Goal: Information Seeking & Learning: Learn about a topic

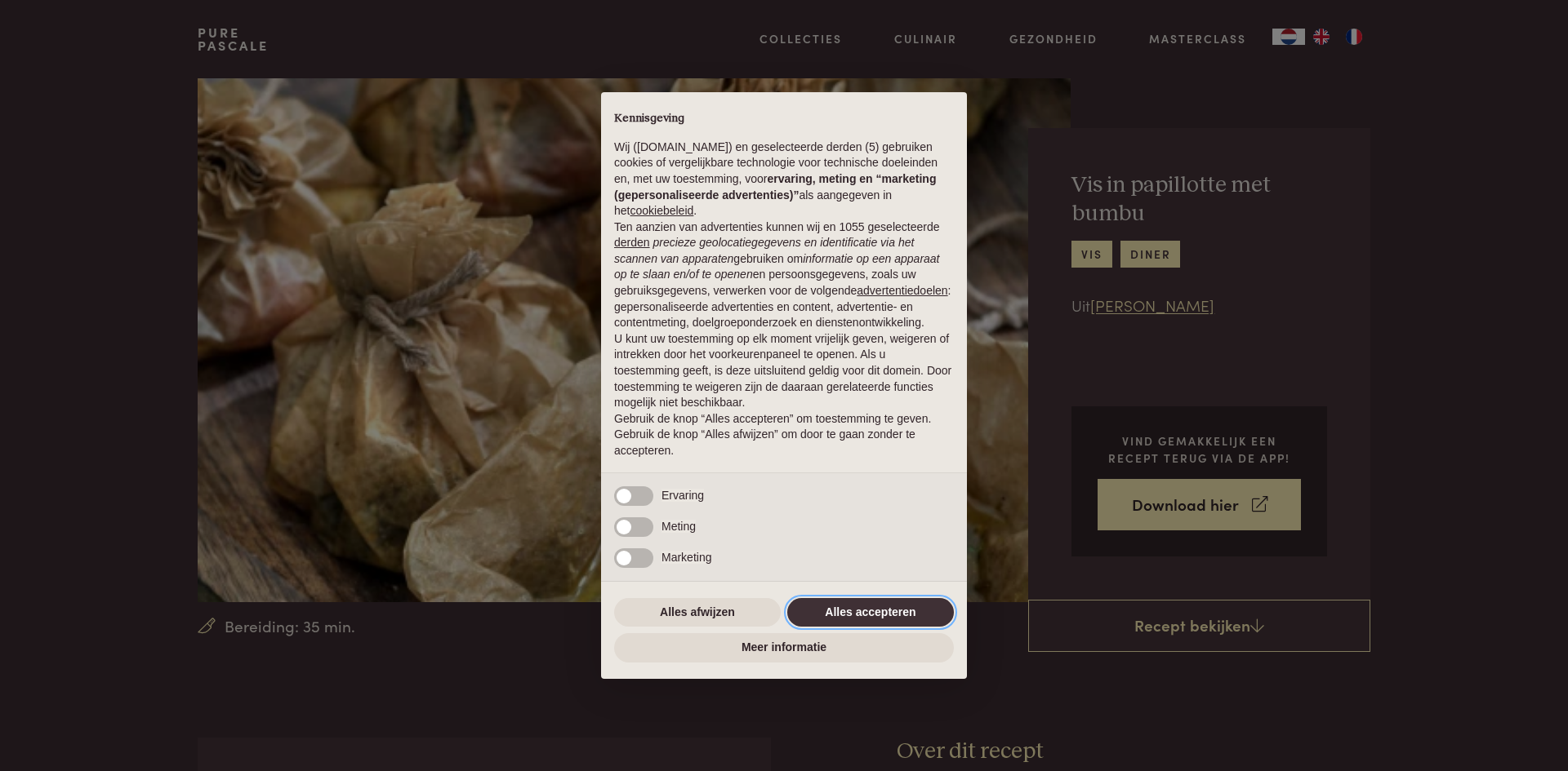
click at [861, 610] on button "Alles accepteren" at bounding box center [871, 613] width 167 height 29
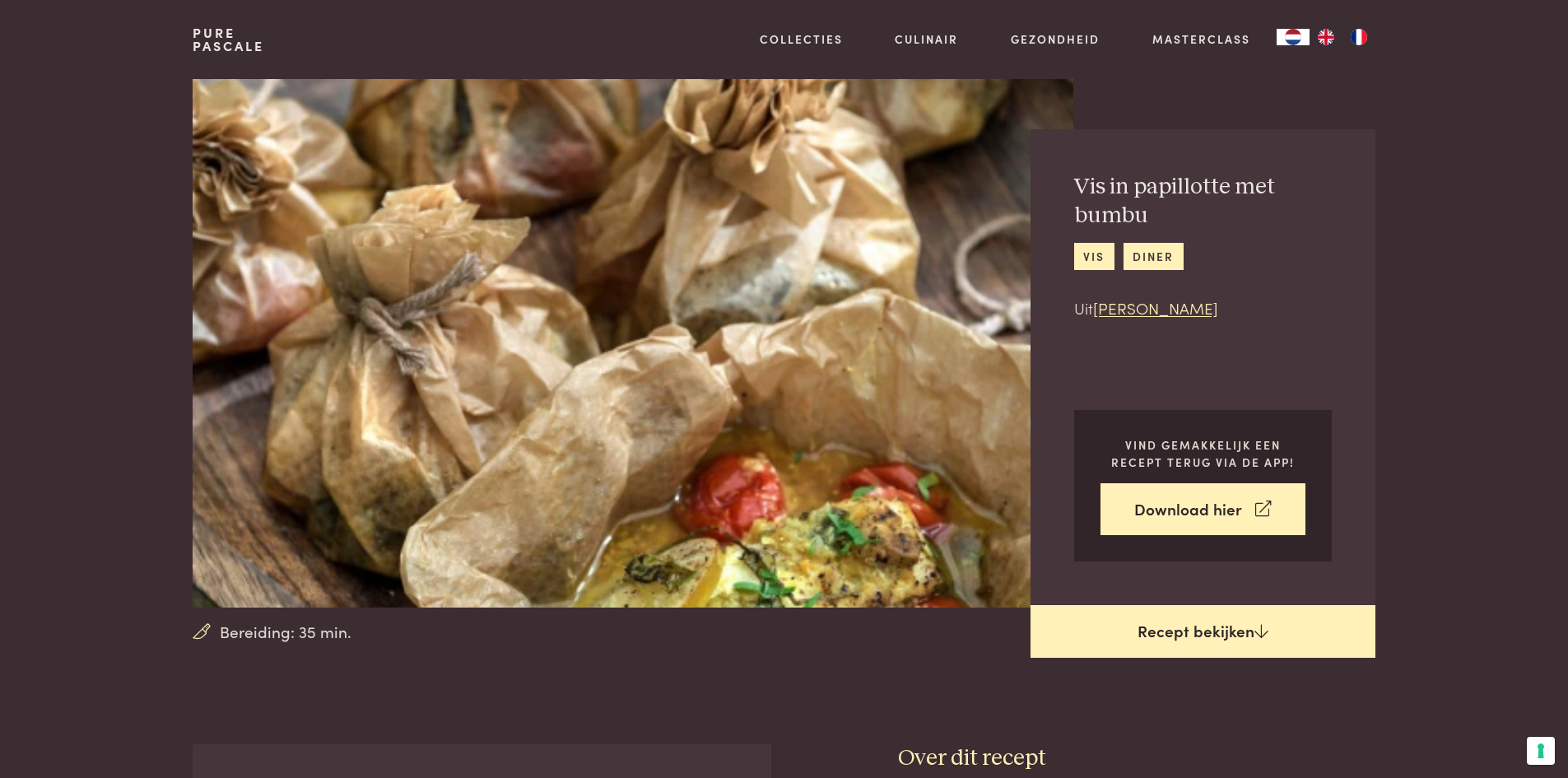
click at [1169, 630] on link "Recept bekijken" at bounding box center [1203, 631] width 345 height 53
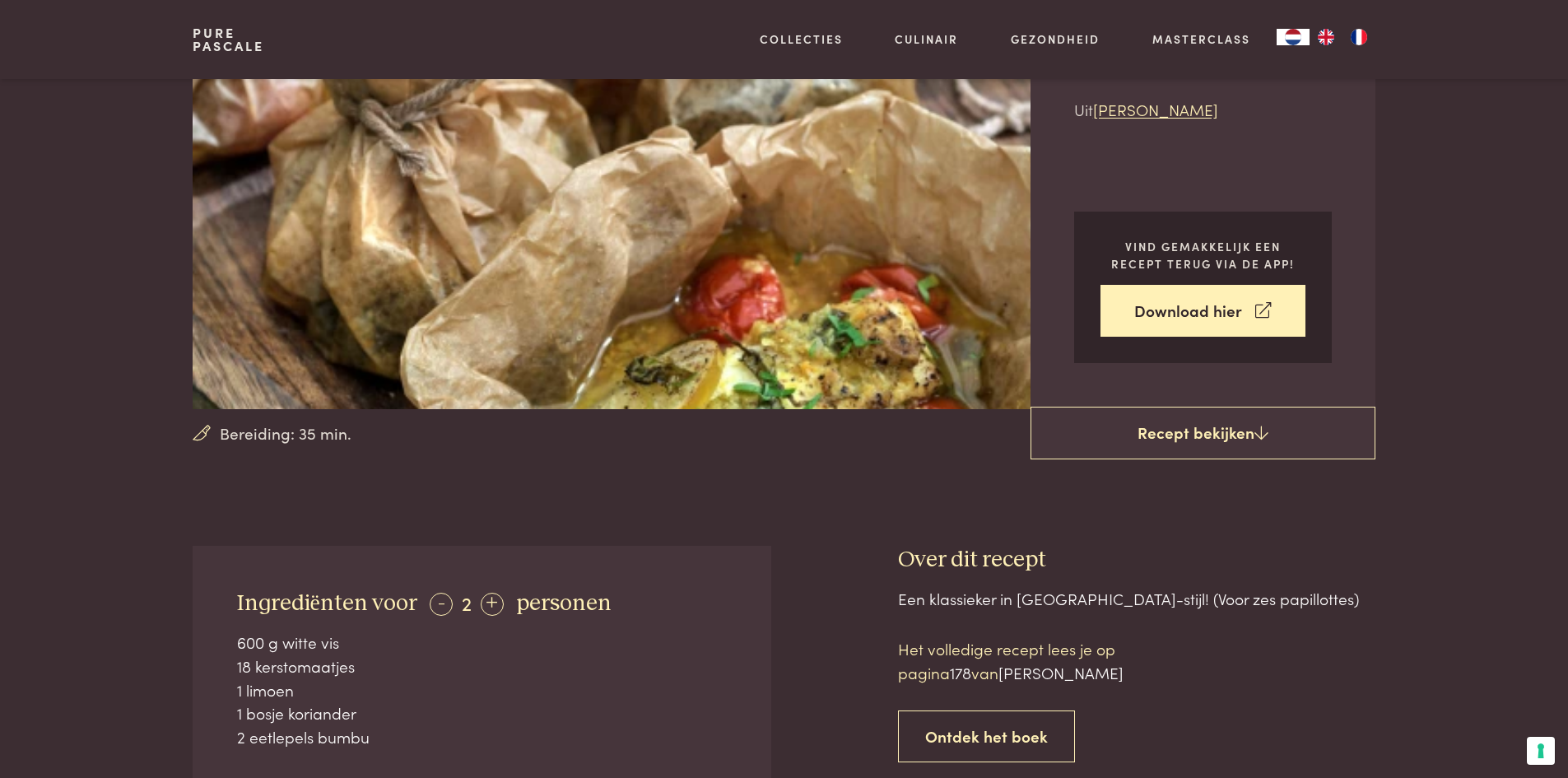
scroll to position [168, 0]
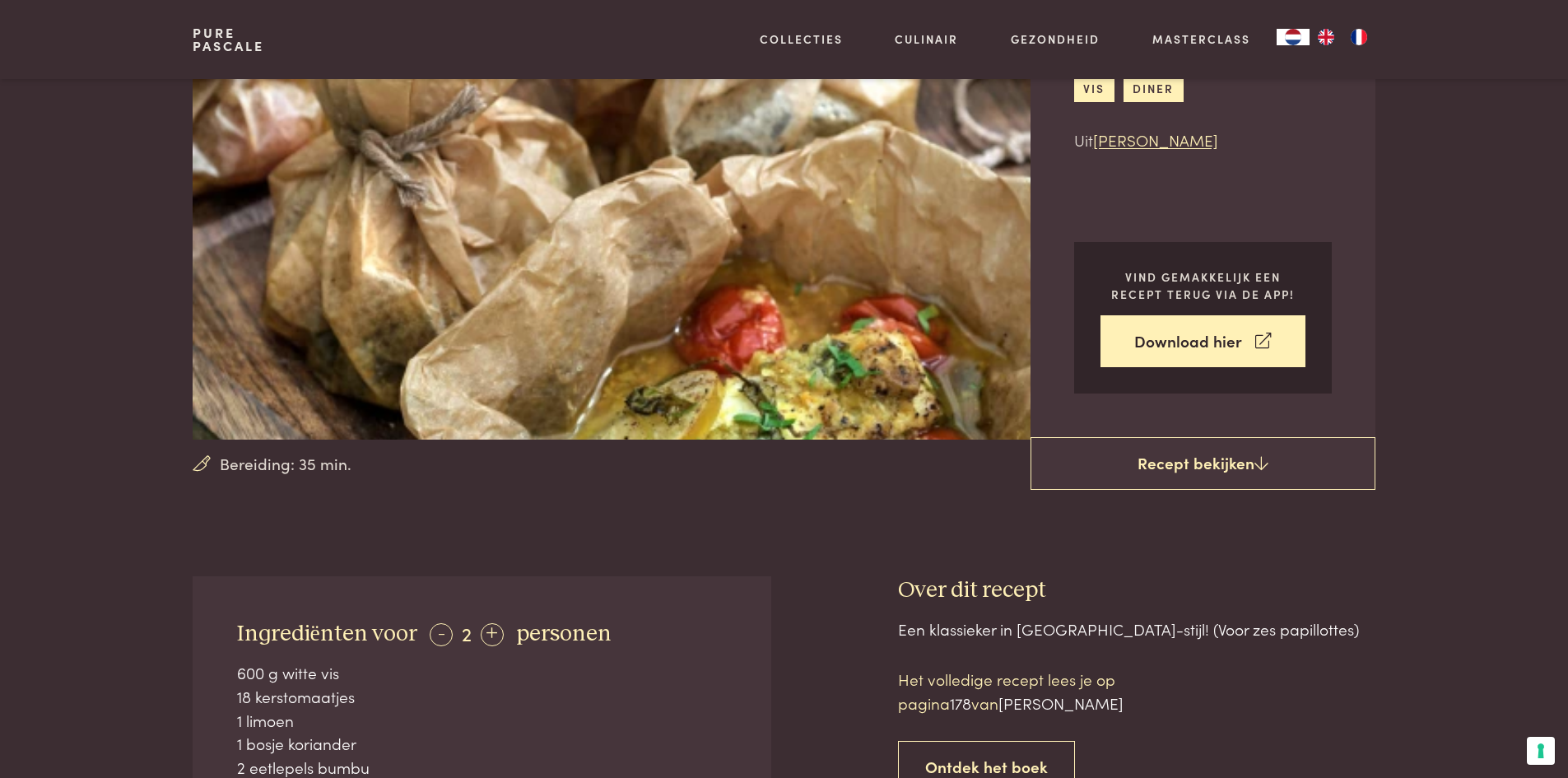
scroll to position [745, 0]
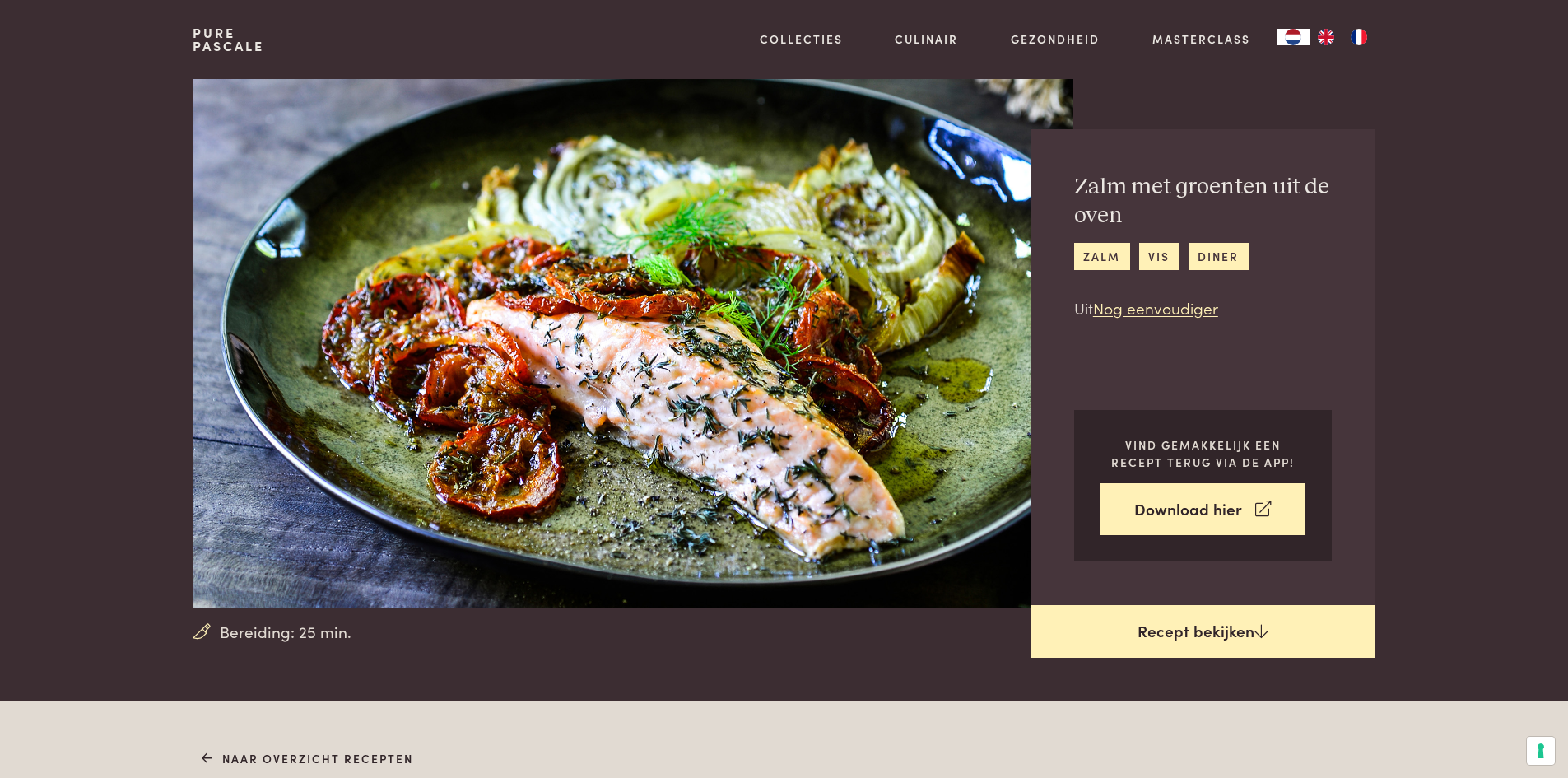
click at [1169, 624] on link "Recept bekijken" at bounding box center [1203, 631] width 345 height 53
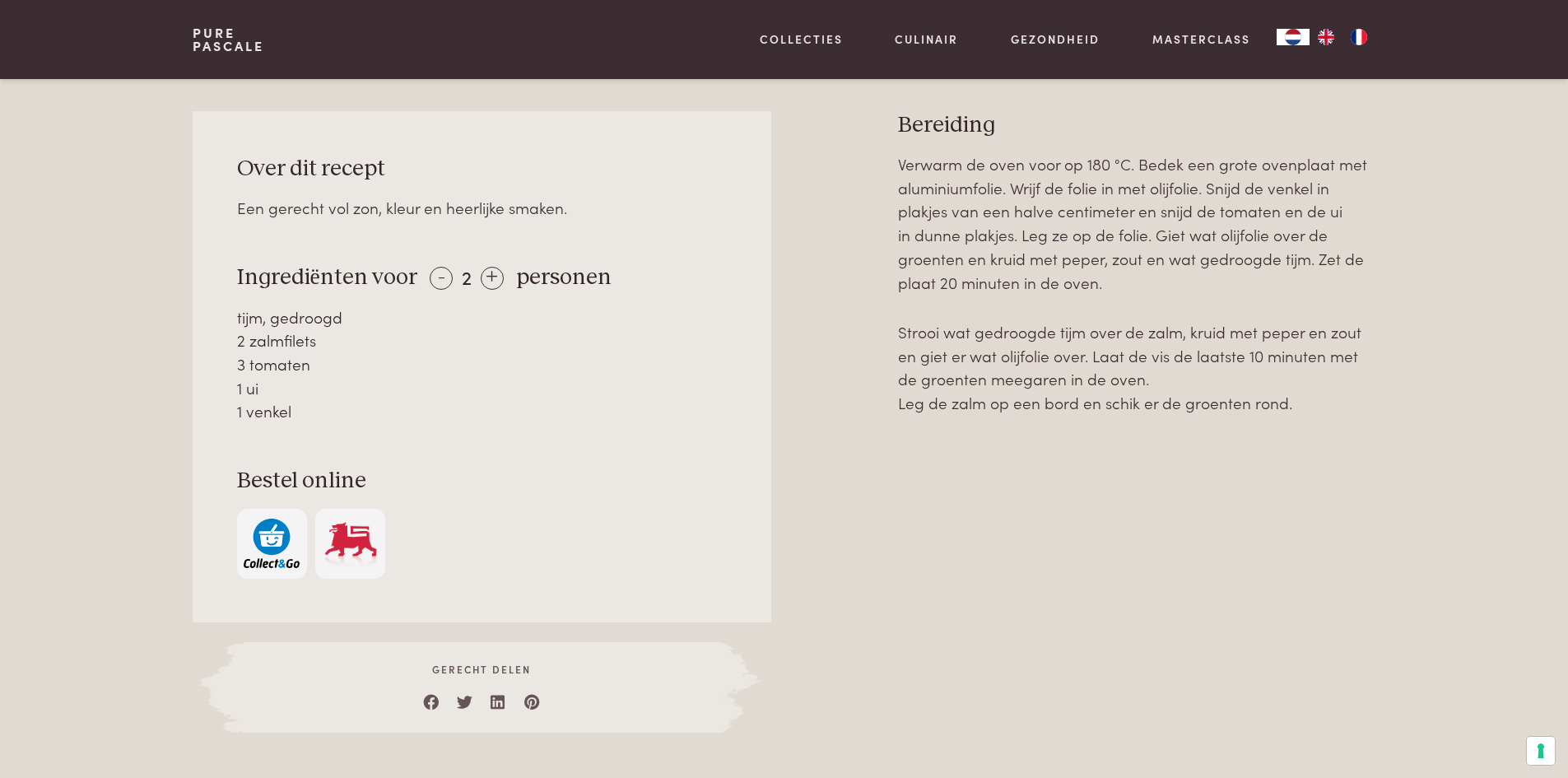
scroll to position [701, 0]
